Goal: Task Accomplishment & Management: Manage account settings

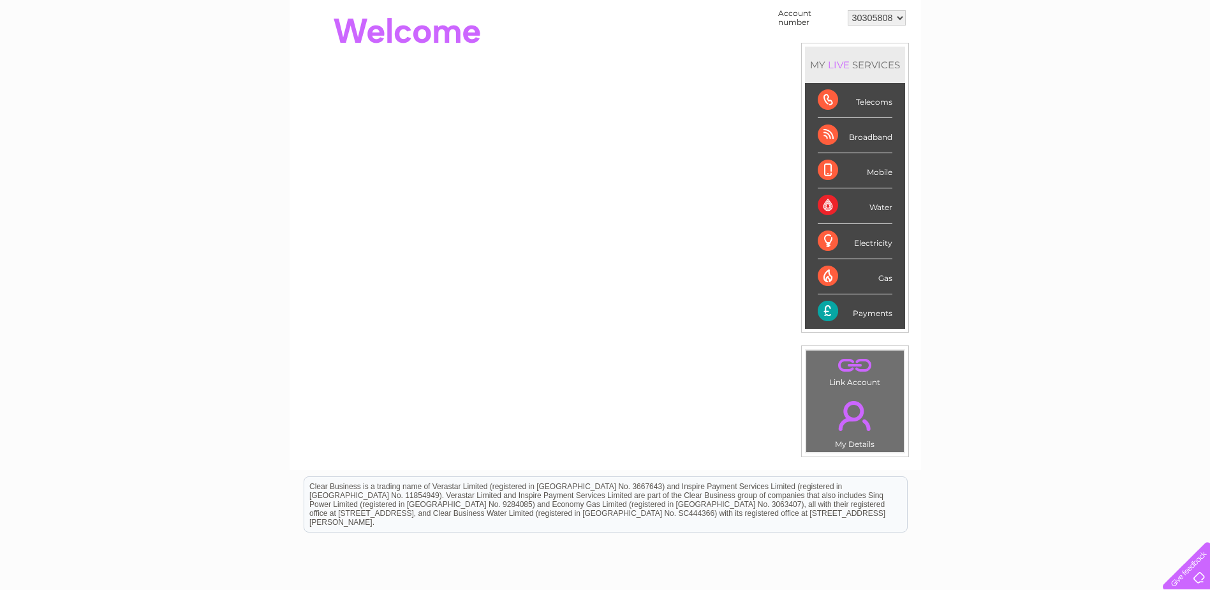
scroll to position [64, 0]
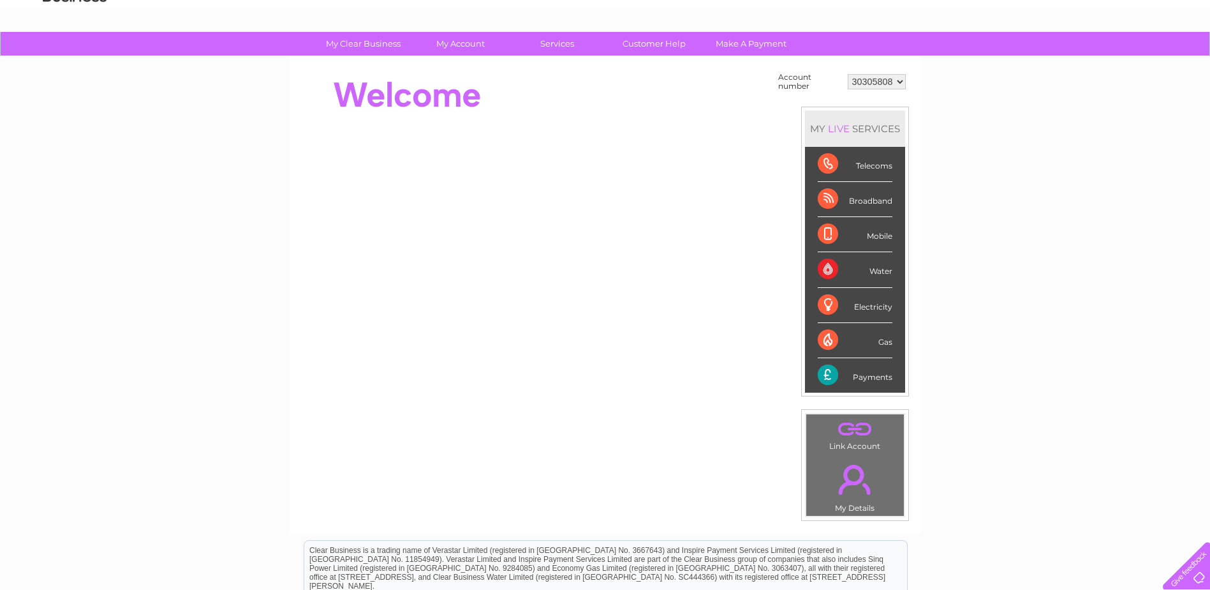
click at [826, 374] on div "Payments" at bounding box center [855, 375] width 75 height 34
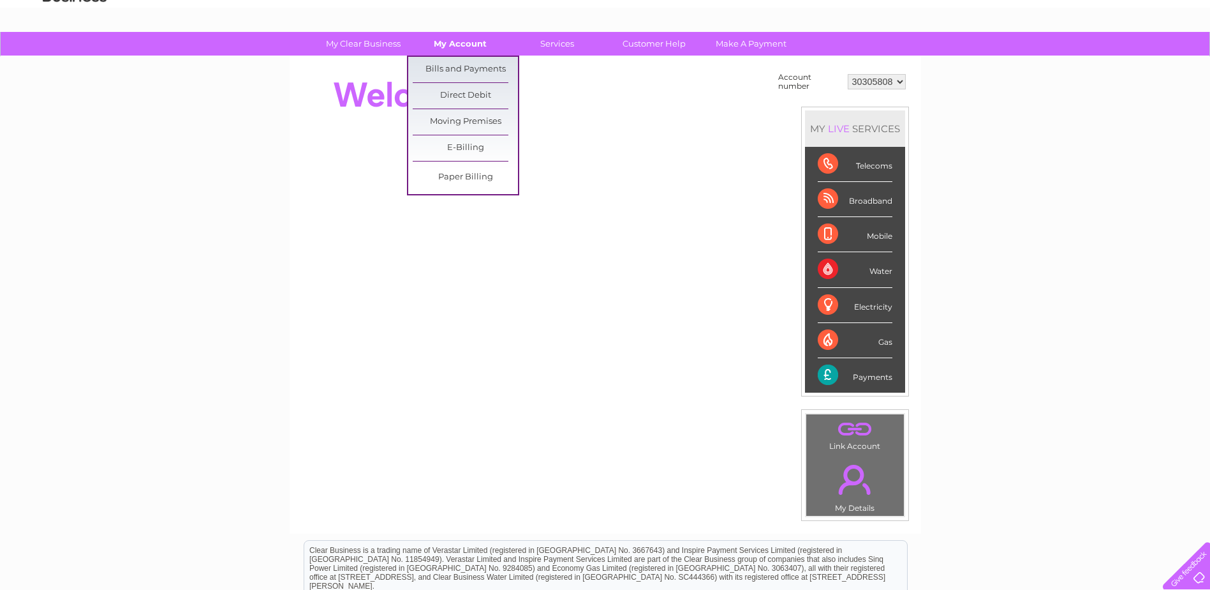
click at [465, 47] on link "My Account" at bounding box center [460, 44] width 105 height 24
click at [461, 68] on link "Bills and Payments" at bounding box center [465, 70] width 105 height 26
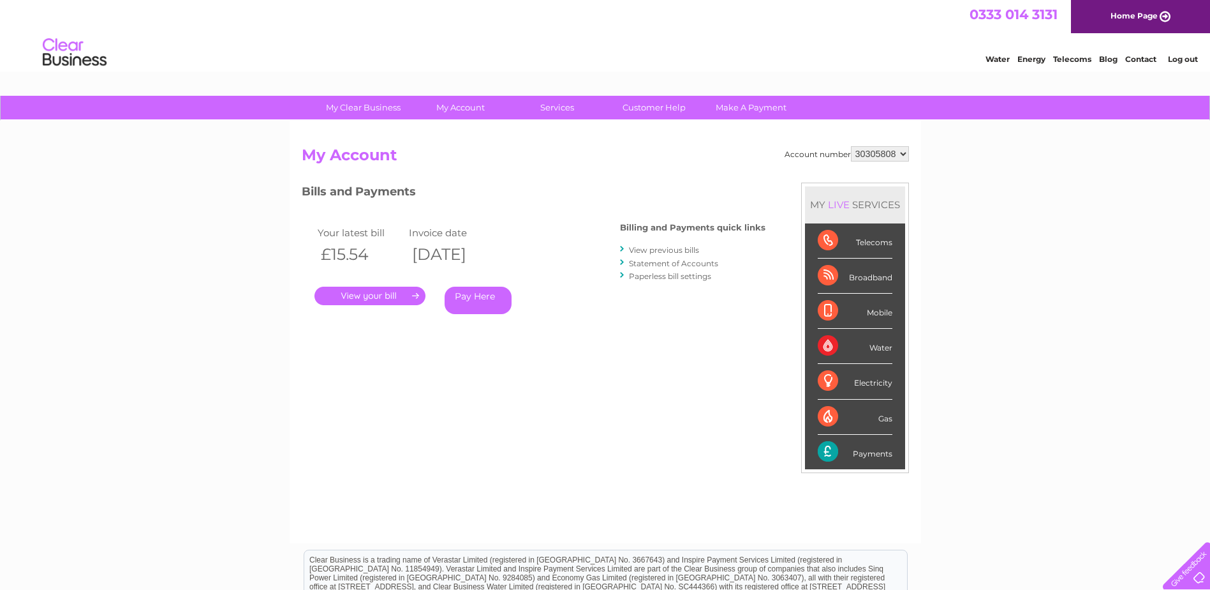
click at [666, 251] on link "View previous bills" at bounding box center [664, 250] width 70 height 10
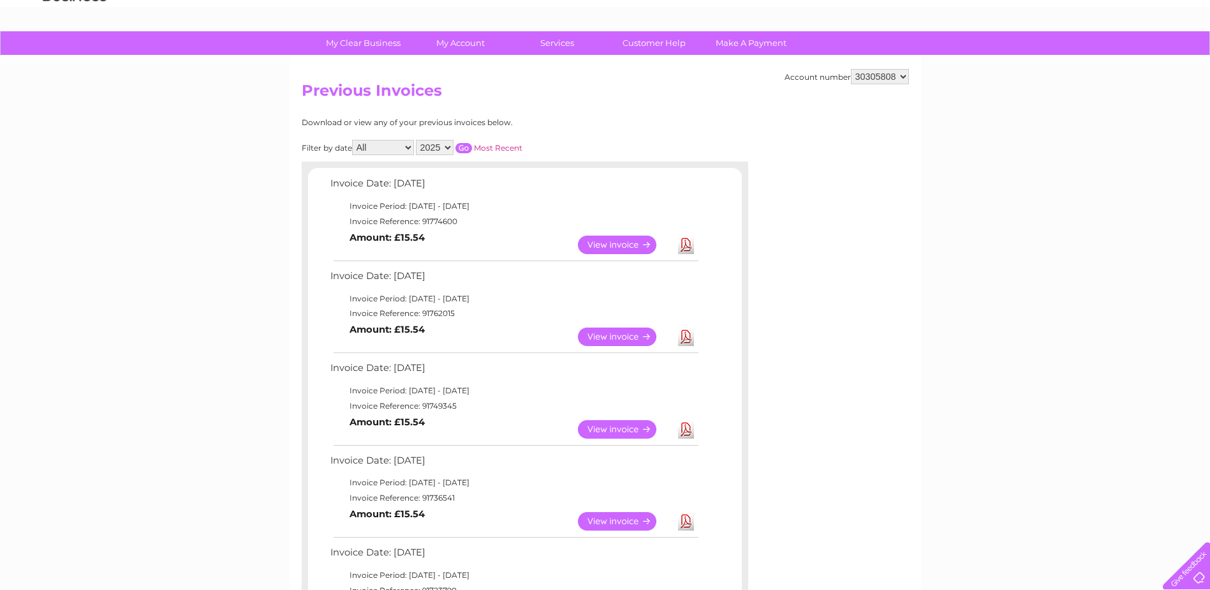
scroll to position [64, 0]
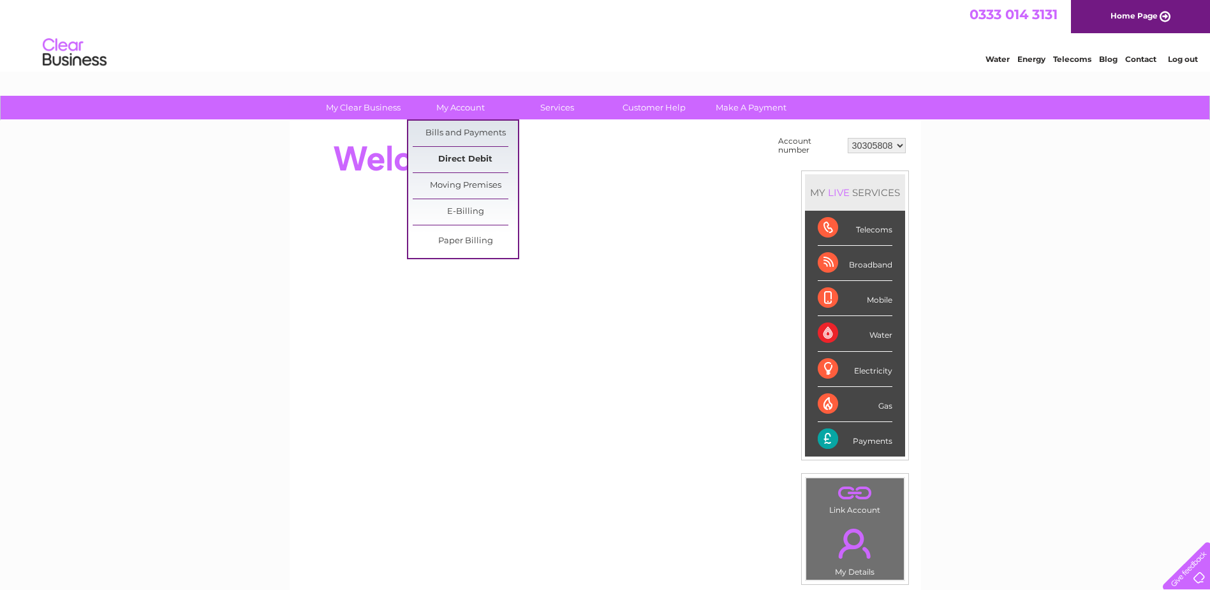
click at [461, 162] on link "Direct Debit" at bounding box center [465, 160] width 105 height 26
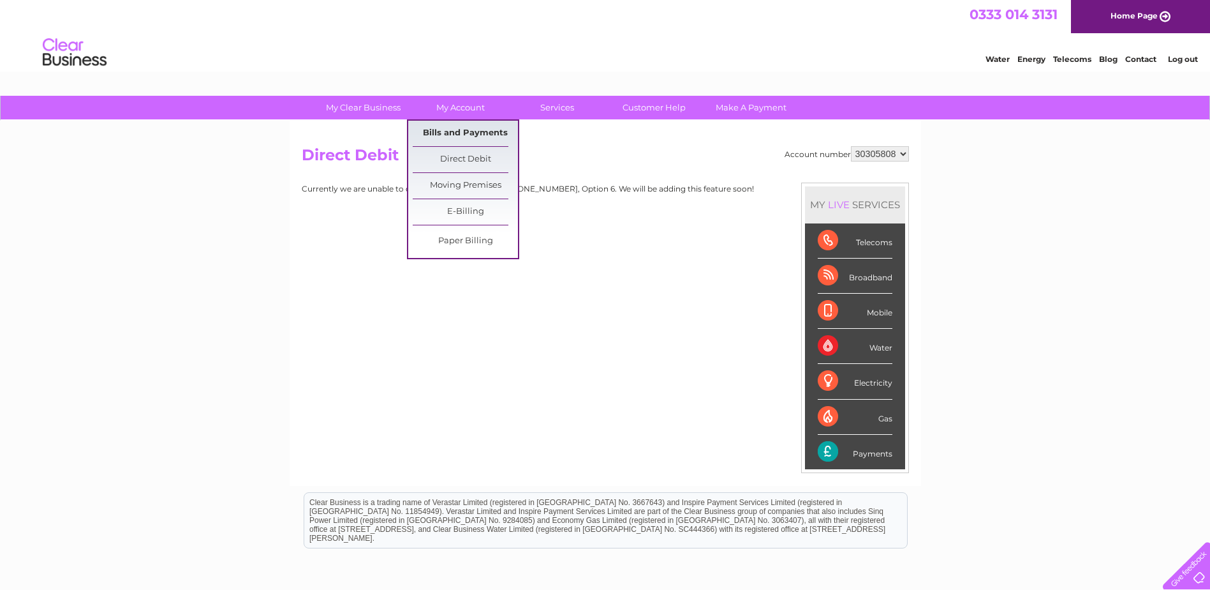
click at [462, 131] on link "Bills and Payments" at bounding box center [465, 134] width 105 height 26
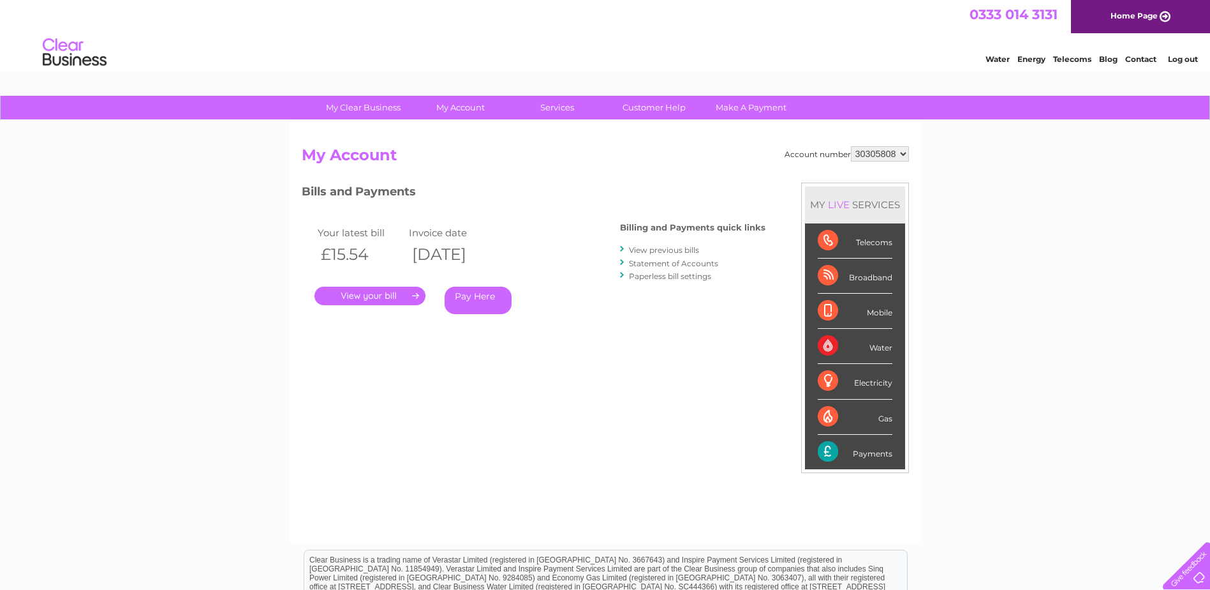
click at [366, 297] on link "." at bounding box center [370, 295] width 111 height 19
